Goal: Book appointment/travel/reservation

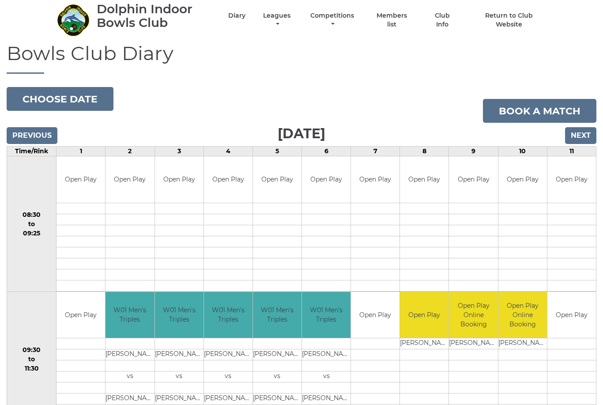
scroll to position [27, 0]
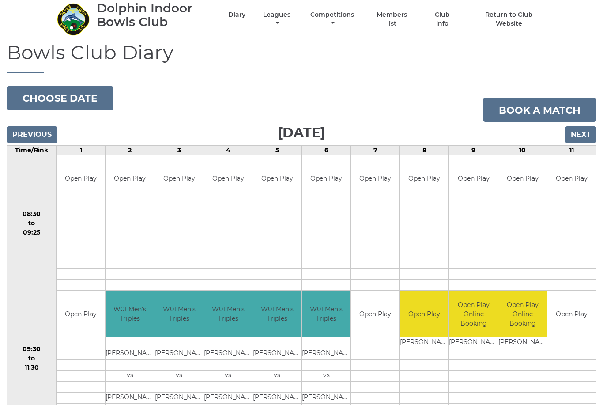
click at [584, 133] on input "Next" at bounding box center [580, 135] width 31 height 17
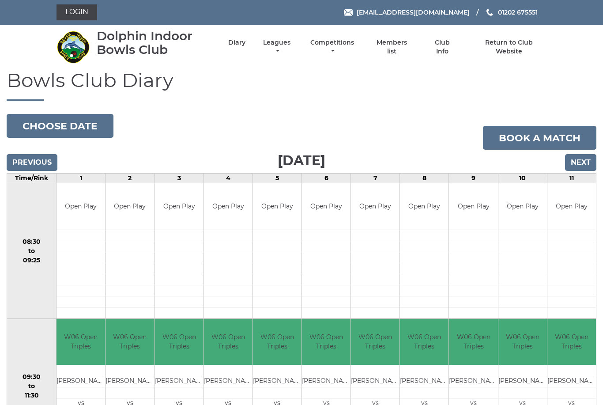
click at [28, 162] on input "Previous" at bounding box center [32, 162] width 51 height 17
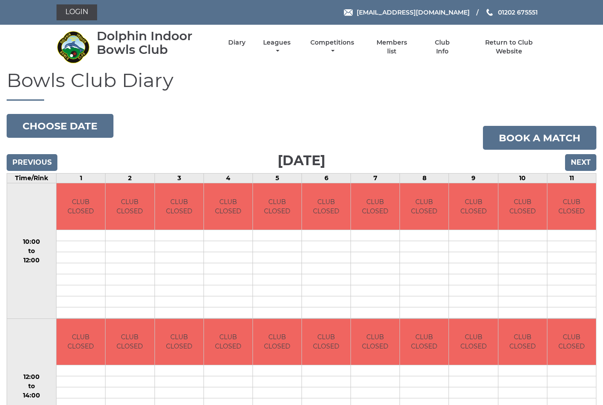
click at [32, 164] on input "Previous" at bounding box center [32, 162] width 51 height 17
click at [39, 164] on input "Previous" at bounding box center [32, 162] width 51 height 17
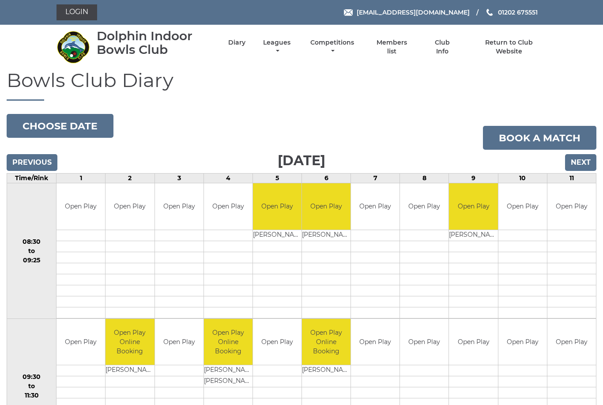
click at [42, 162] on input "Previous" at bounding box center [32, 162] width 51 height 17
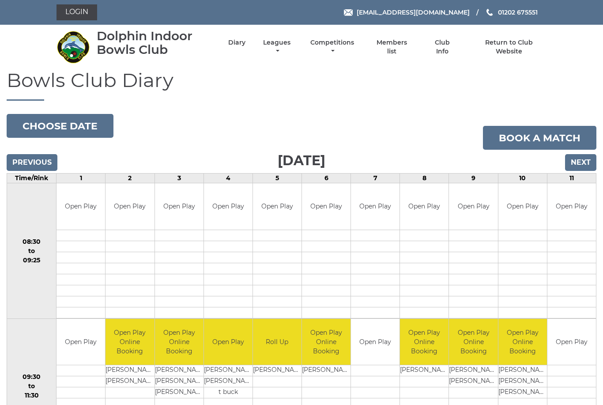
click at [43, 162] on input "Previous" at bounding box center [32, 162] width 51 height 17
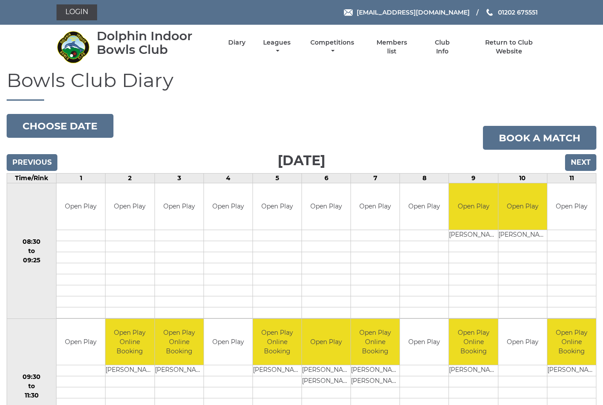
click at [35, 163] on input "Previous" at bounding box center [32, 162] width 51 height 17
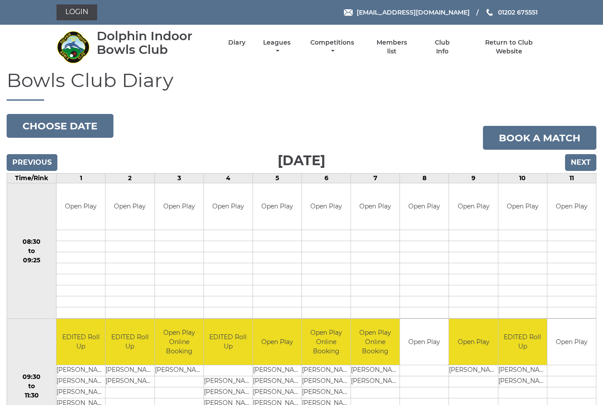
click at [584, 162] on input "Next" at bounding box center [580, 162] width 31 height 17
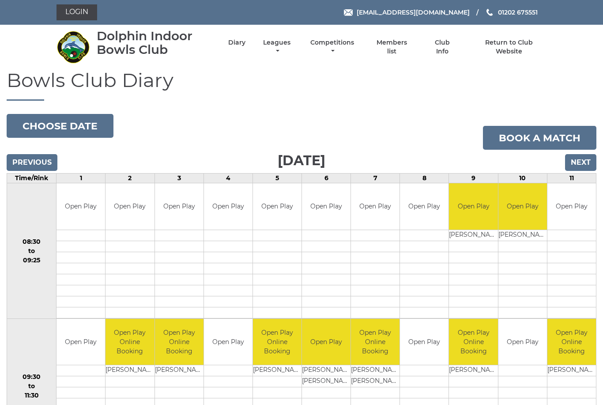
click at [586, 162] on input "Next" at bounding box center [580, 162] width 31 height 17
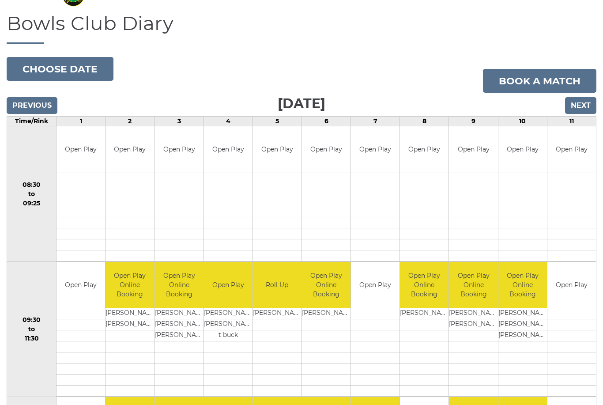
scroll to position [57, 0]
click at [580, 103] on input "Next" at bounding box center [580, 106] width 31 height 17
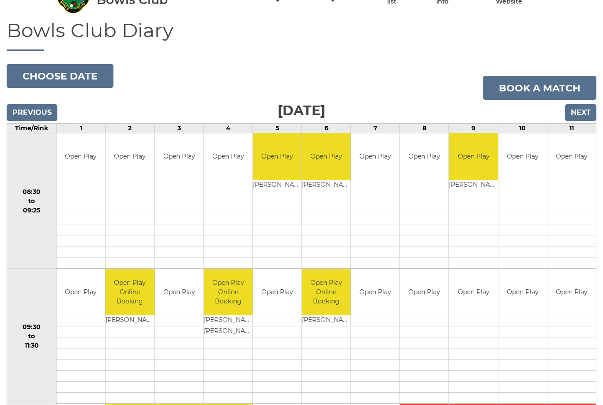
scroll to position [49, 0]
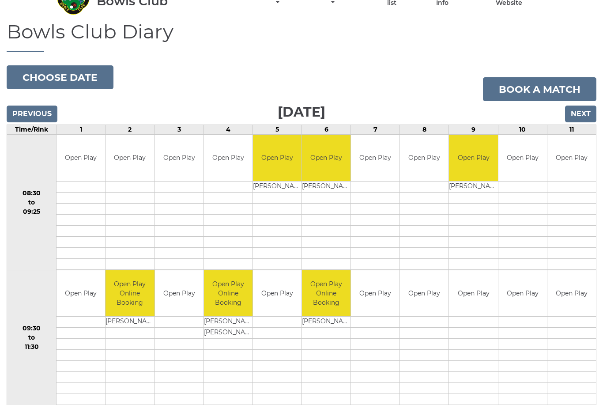
click at [583, 114] on input "Next" at bounding box center [580, 114] width 31 height 17
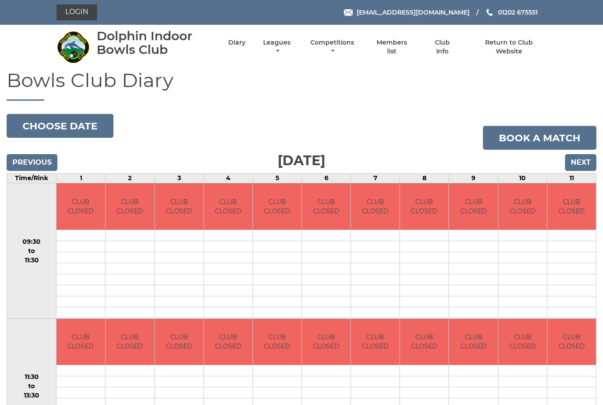
click at [582, 159] on input "Next" at bounding box center [580, 162] width 31 height 17
click at [581, 159] on input "Next" at bounding box center [580, 162] width 31 height 17
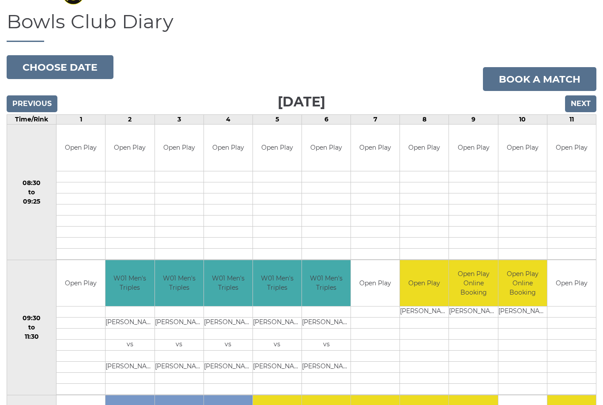
scroll to position [27, 0]
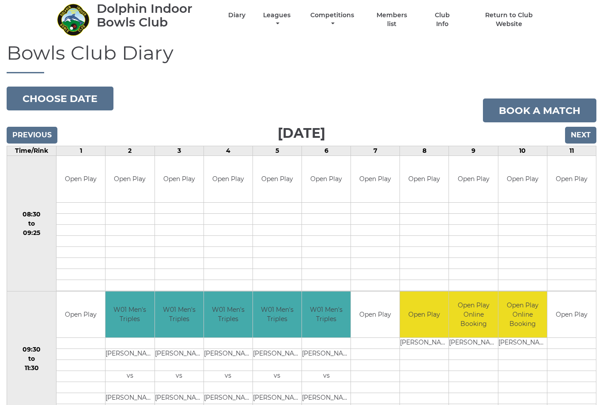
click at [584, 133] on input "Next" at bounding box center [580, 135] width 31 height 17
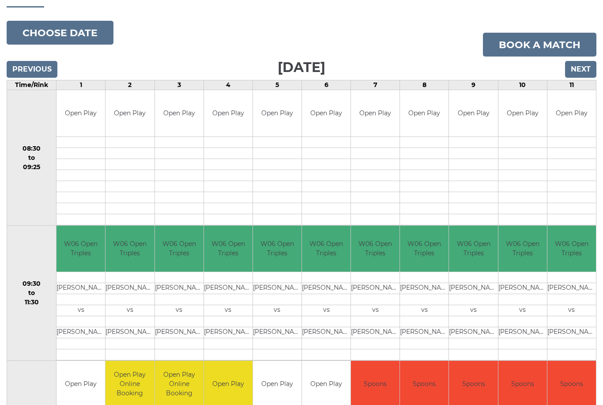
scroll to position [85, 0]
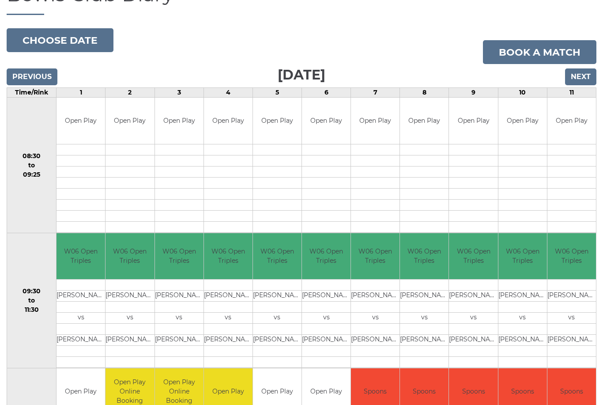
click at [586, 77] on input "Next" at bounding box center [580, 77] width 31 height 17
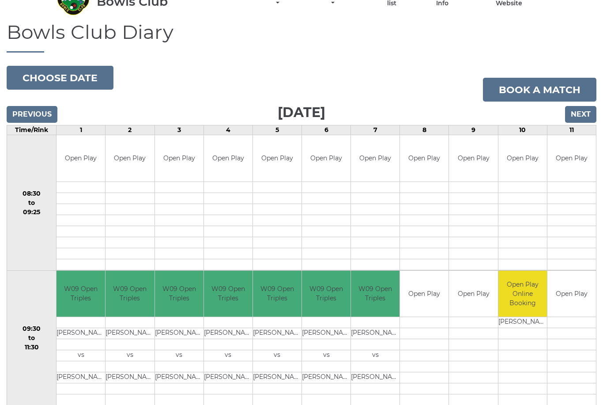
scroll to position [49, 0]
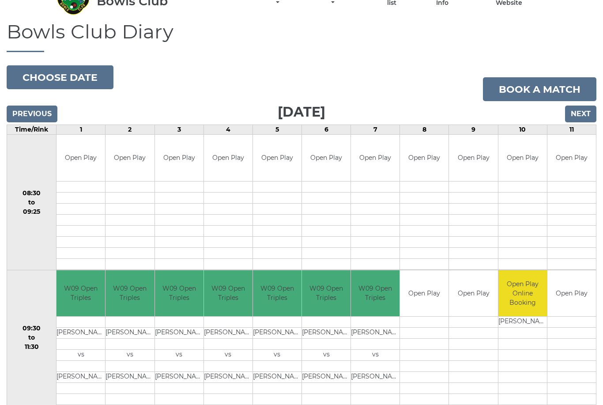
click at [583, 111] on input "Next" at bounding box center [580, 114] width 31 height 17
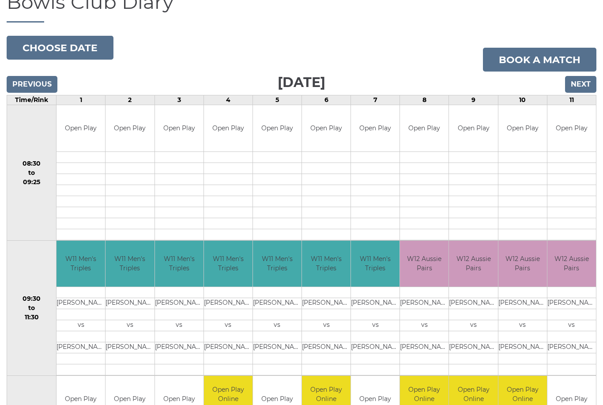
scroll to position [45, 0]
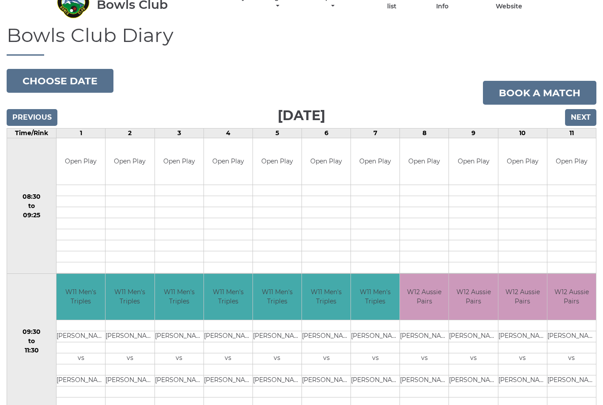
click at [588, 115] on input "Next" at bounding box center [580, 117] width 31 height 17
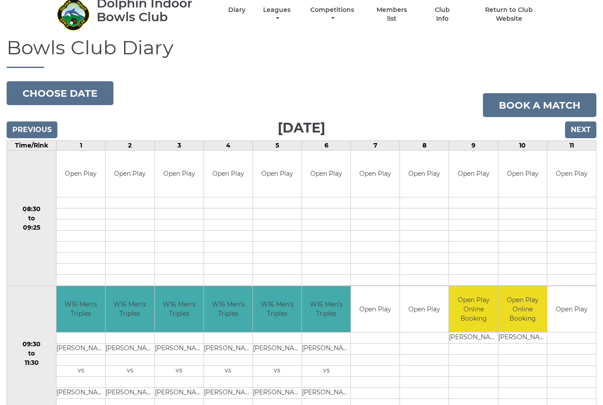
scroll to position [19, 0]
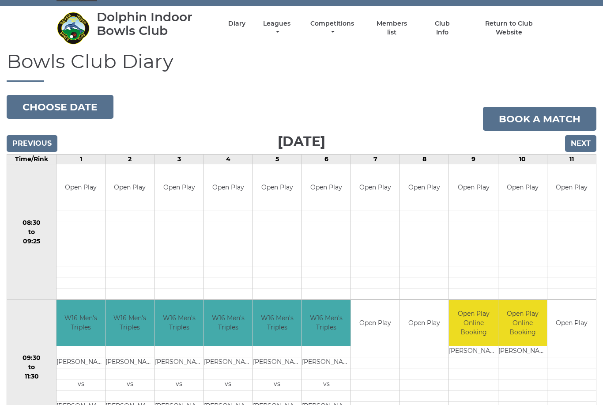
click at [582, 141] on input "Next" at bounding box center [580, 143] width 31 height 17
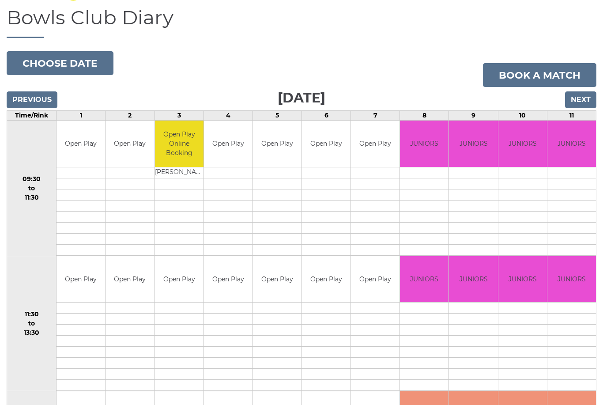
scroll to position [58, 0]
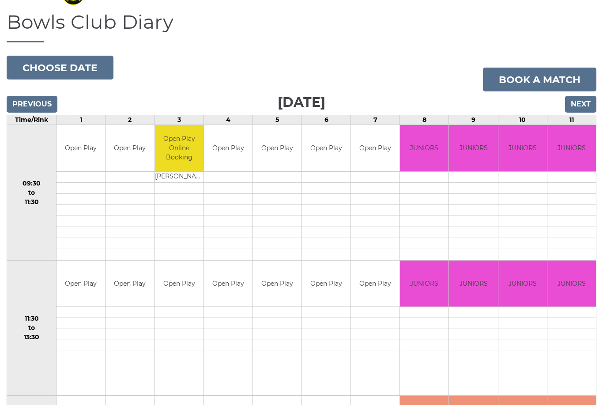
click at [580, 102] on input "Next" at bounding box center [580, 104] width 31 height 17
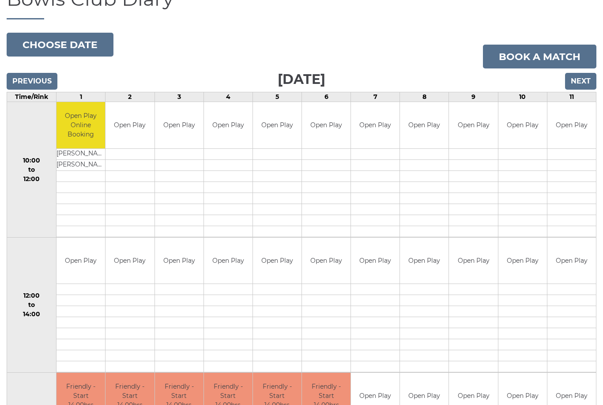
scroll to position [78, 0]
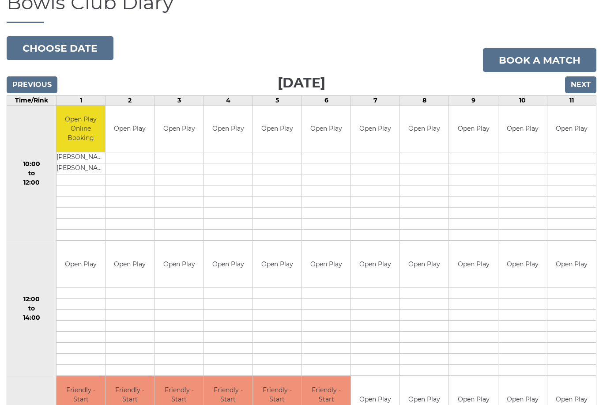
click at [583, 85] on input "Next" at bounding box center [580, 84] width 31 height 17
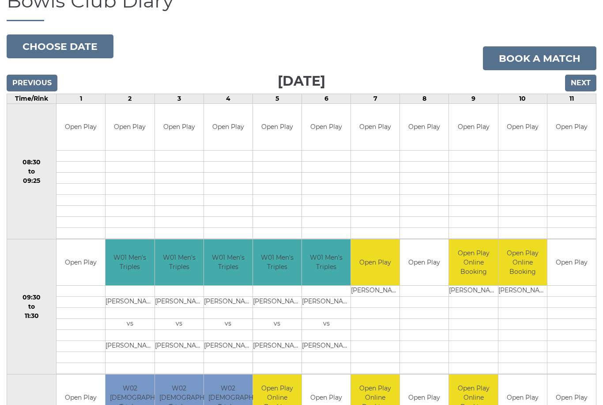
scroll to position [50, 0]
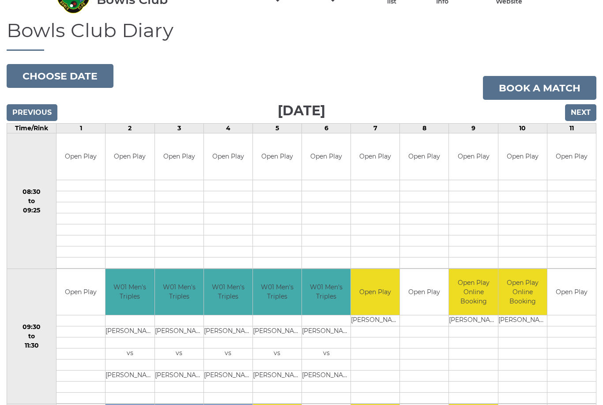
click at [583, 111] on input "Next" at bounding box center [580, 112] width 31 height 17
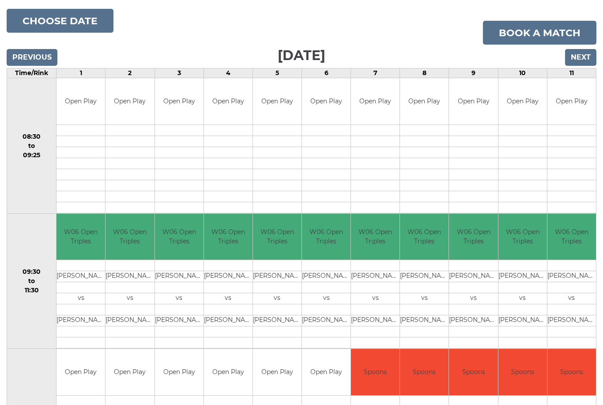
scroll to position [110, 0]
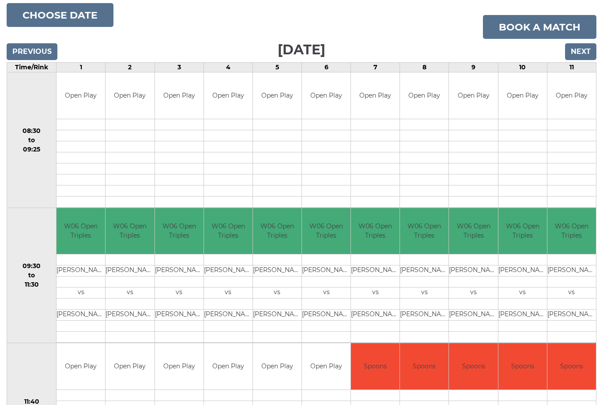
click at [433, 154] on td at bounding box center [424, 157] width 49 height 11
click at [584, 52] on input "Next" at bounding box center [580, 52] width 31 height 17
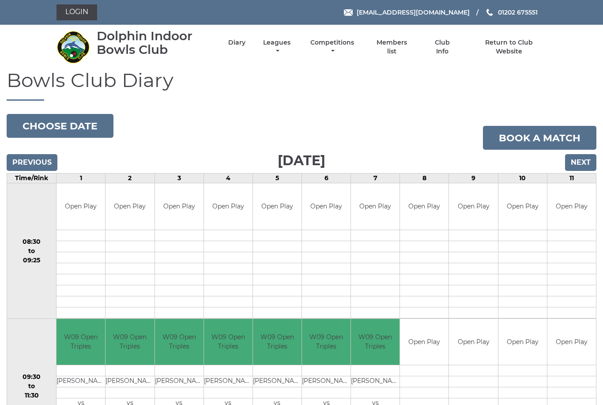
scroll to position [28, 0]
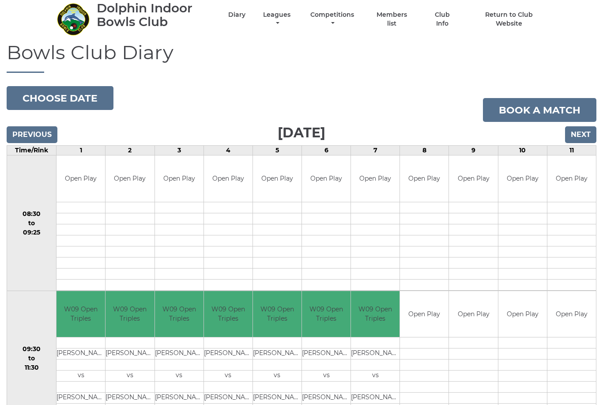
click at [584, 131] on input "Next" at bounding box center [580, 134] width 31 height 17
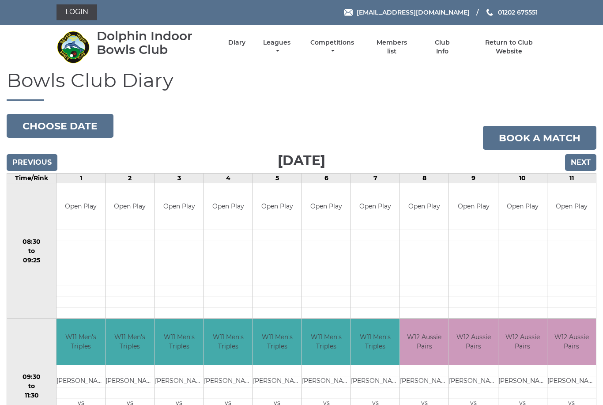
click at [581, 158] on input "Next" at bounding box center [580, 162] width 31 height 17
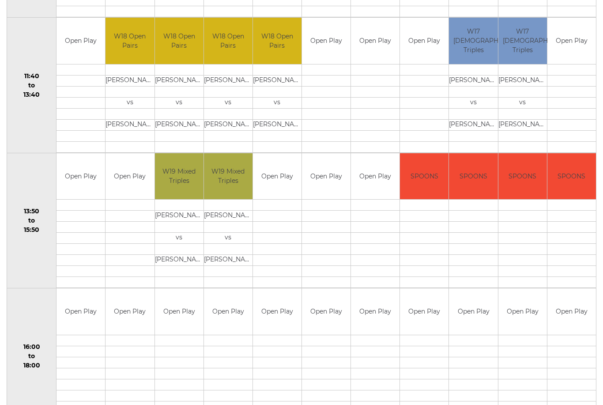
scroll to position [438, 0]
